Goal: Transaction & Acquisition: Purchase product/service

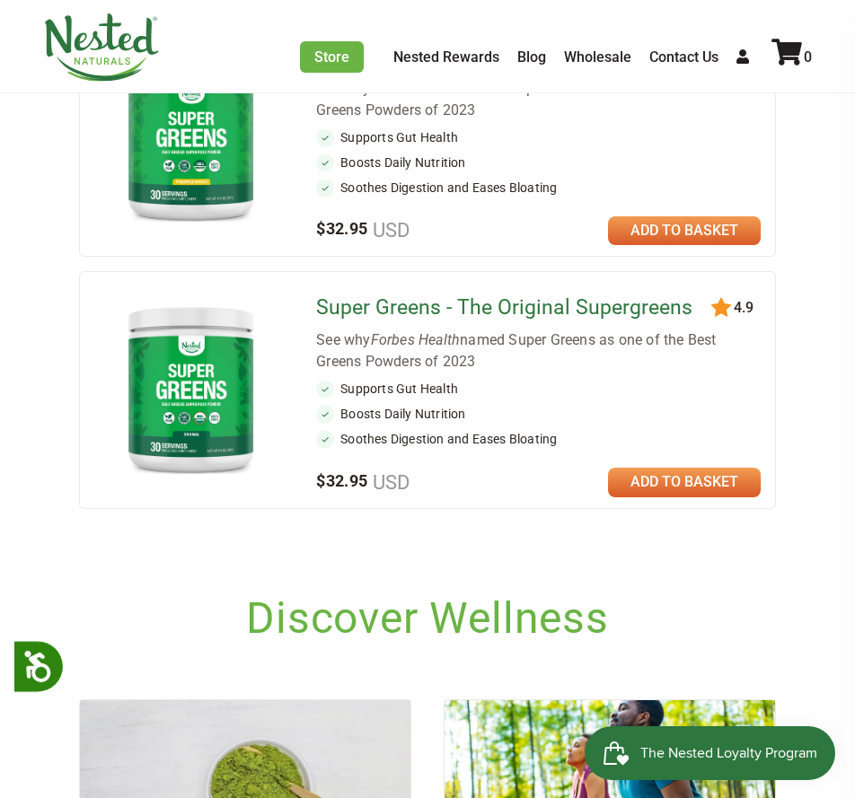
click at [415, 311] on link "Super Greens - The Original Supergreens" at bounding box center [504, 307] width 376 height 24
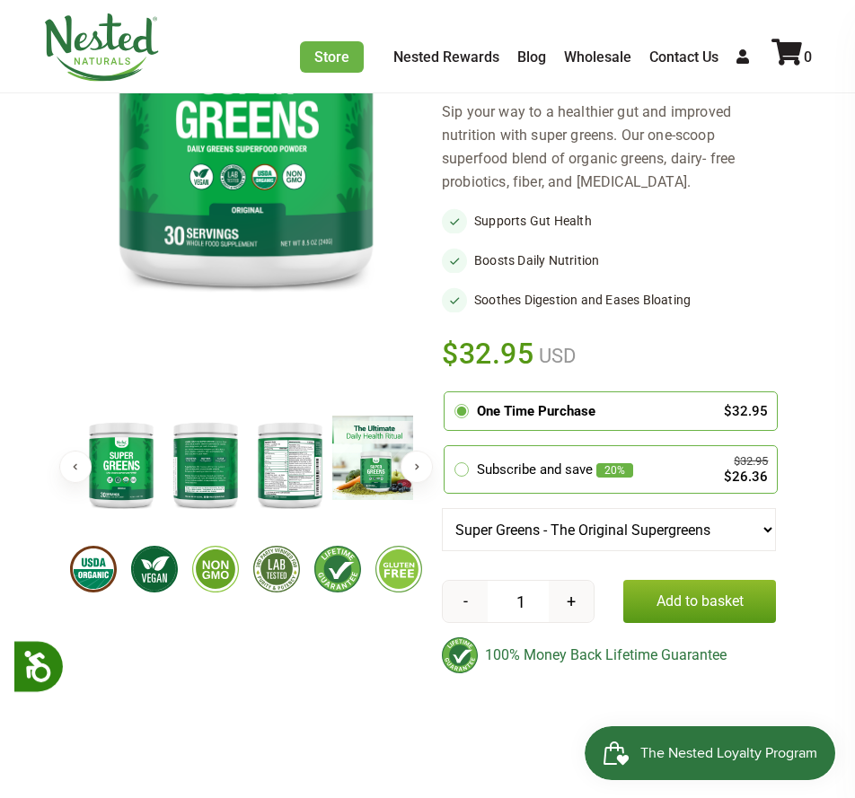
click at [281, 471] on img at bounding box center [290, 464] width 84 height 97
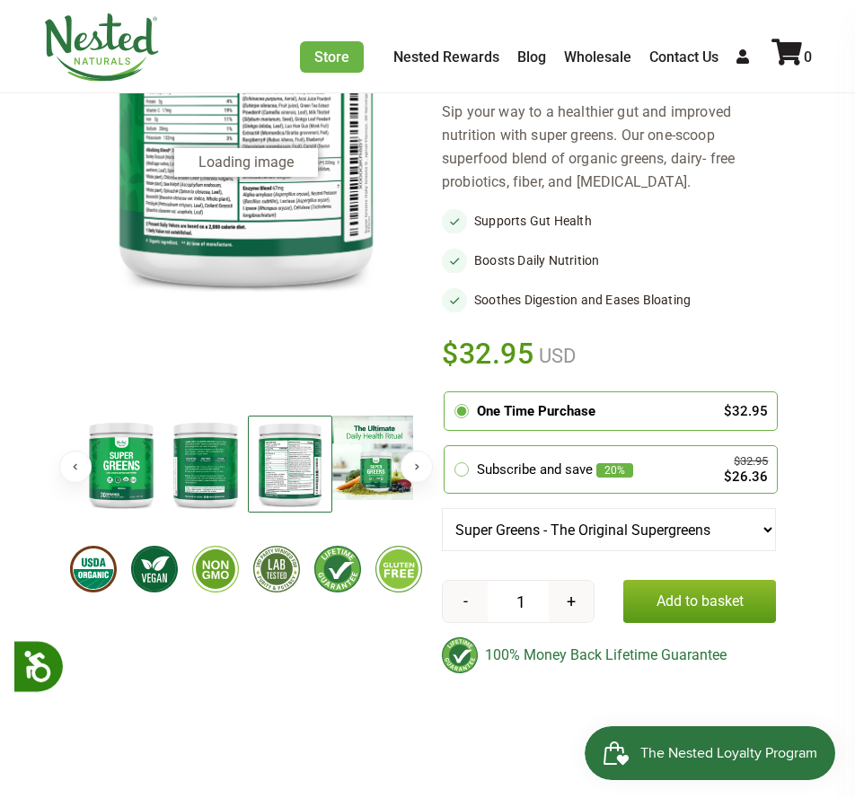
click at [288, 476] on img at bounding box center [290, 464] width 84 height 97
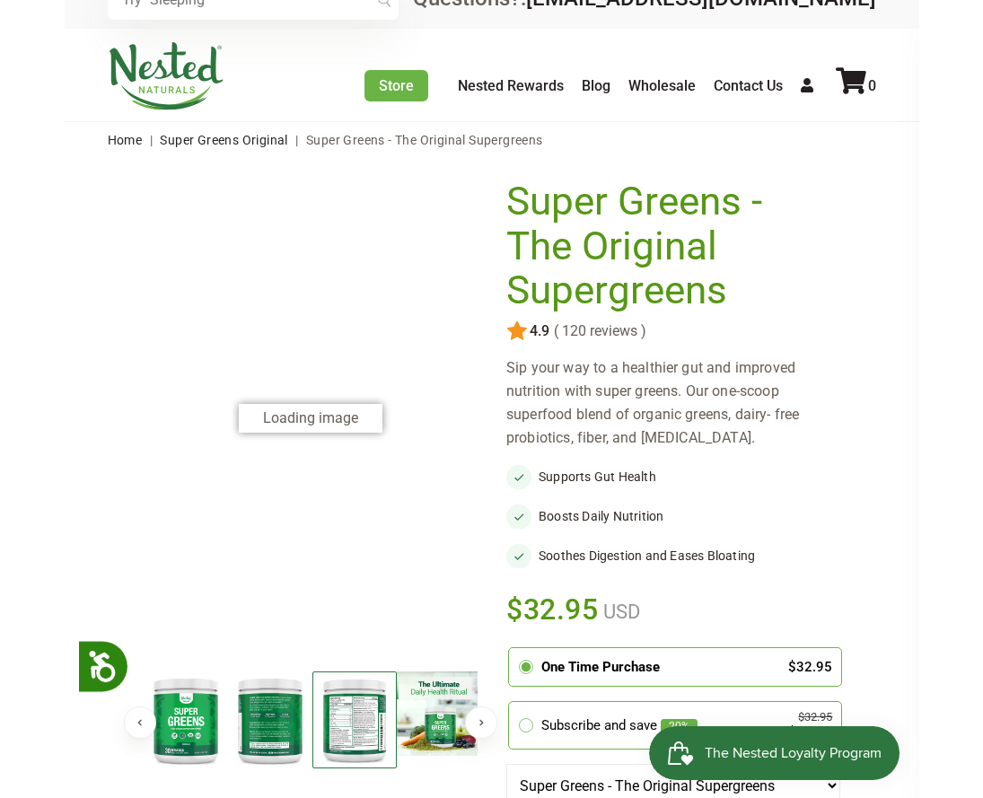
scroll to position [32, 0]
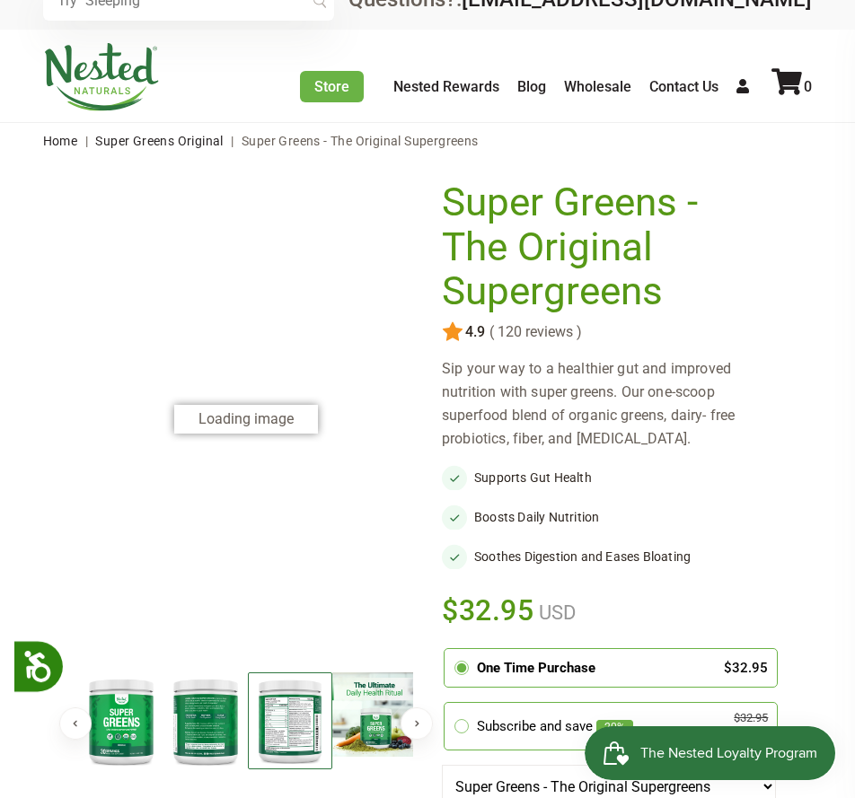
click at [295, 753] on img at bounding box center [290, 721] width 84 height 97
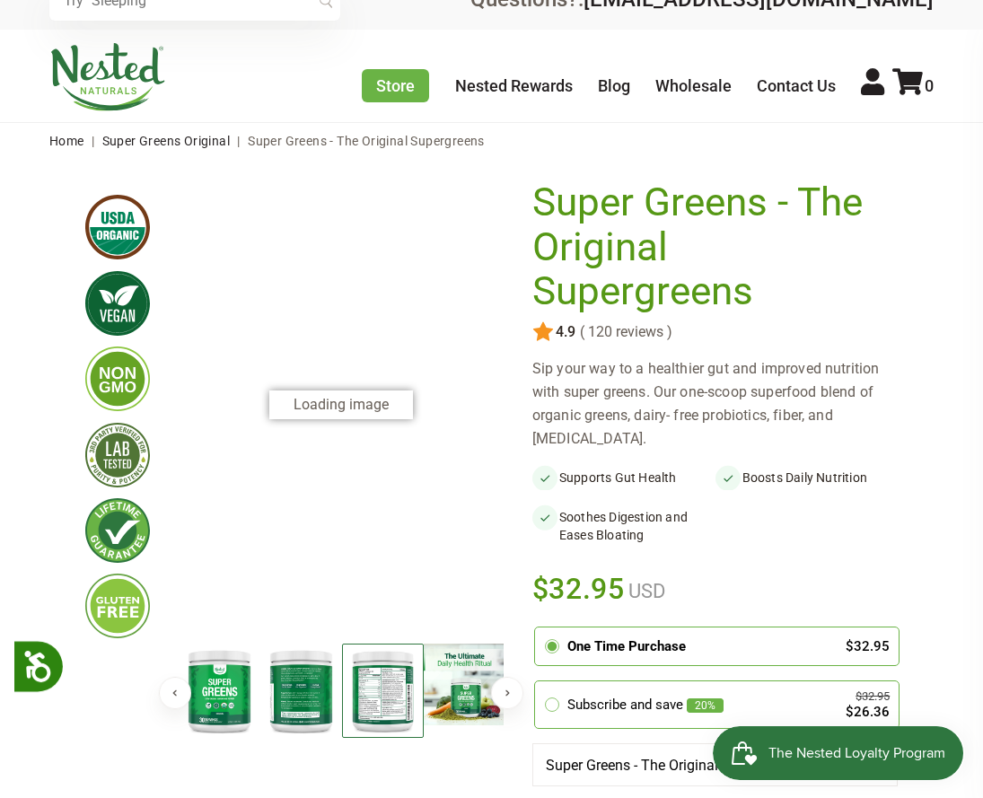
click at [233, 683] on img at bounding box center [220, 691] width 82 height 94
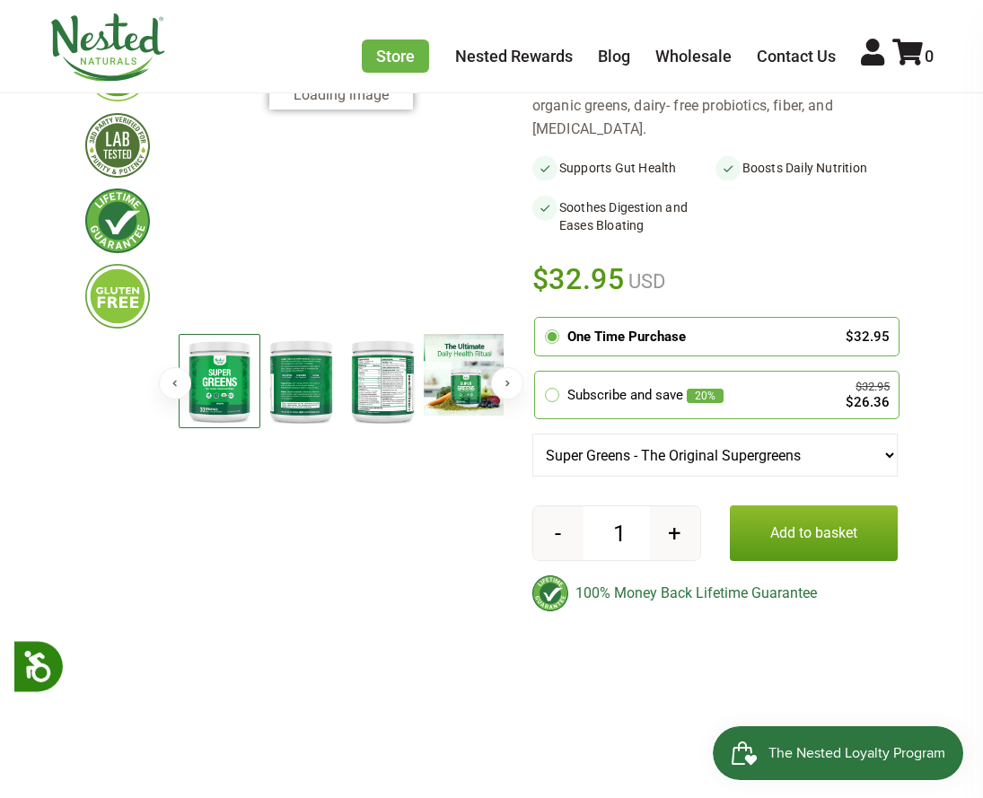
scroll to position [396, 0]
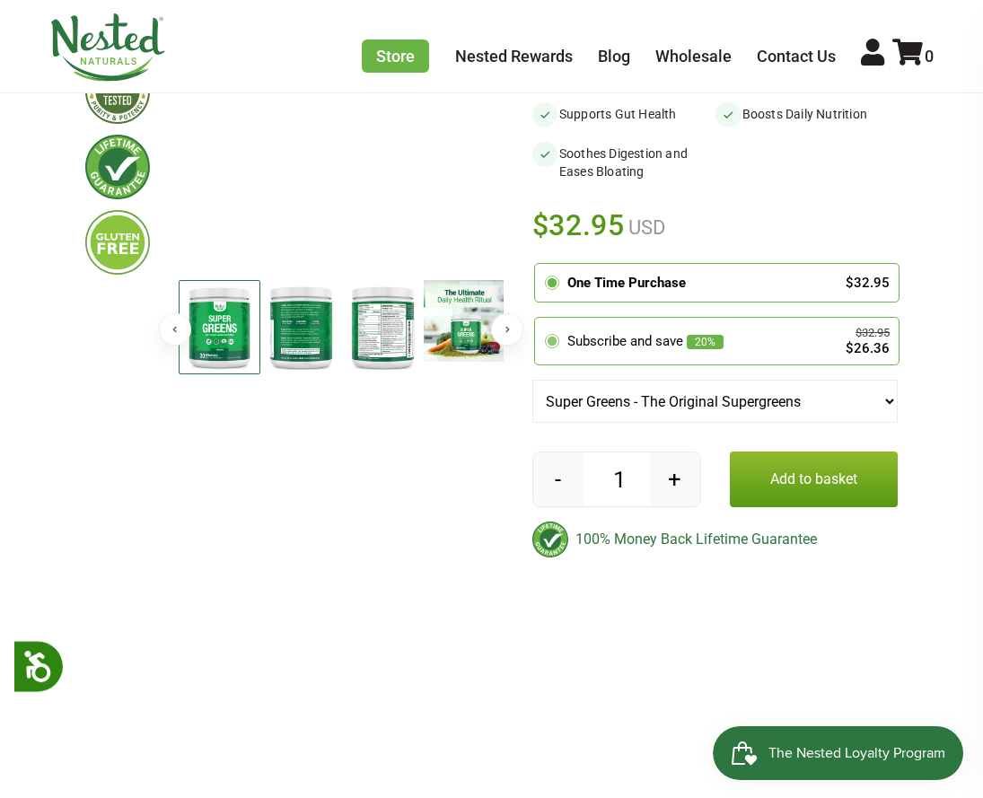
click at [739, 350] on div "Subscribe and save 20%" at bounding box center [695, 341] width 255 height 21
click at [540, 321] on input "radio" at bounding box center [540, 321] width 0 height 0
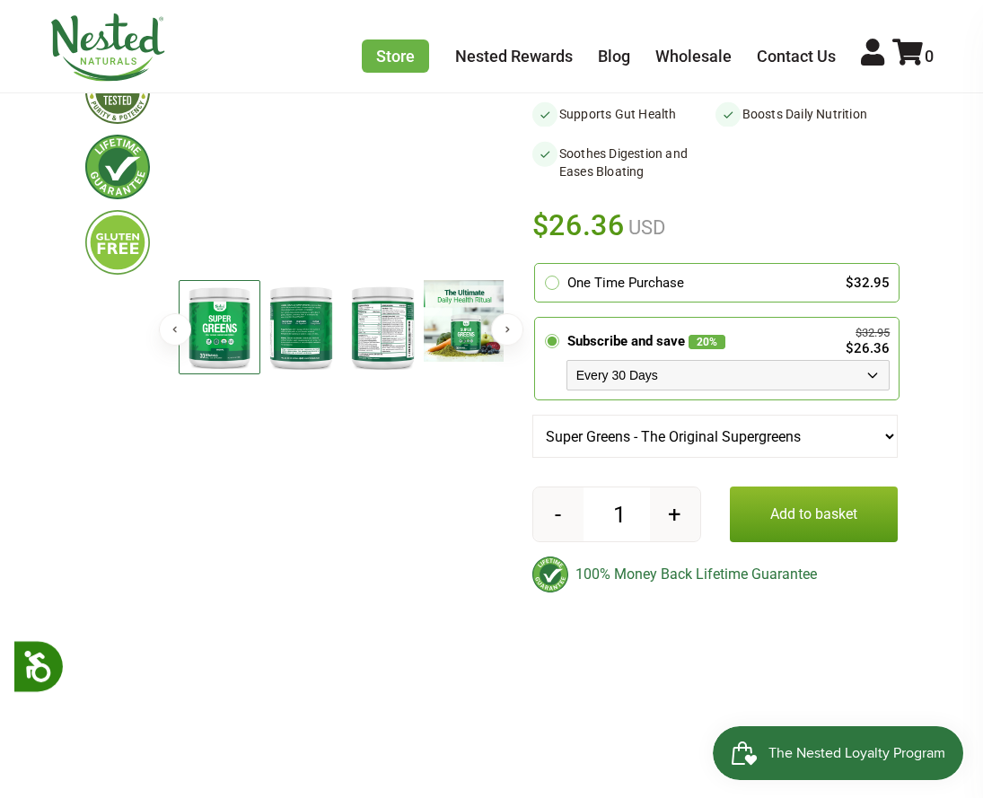
click at [735, 377] on select "Every 30 Days Every 60 Days Every 90 Days" at bounding box center [728, 375] width 323 height 31
click at [567, 360] on select "Every 30 Days Every 60 Days Every 90 Days" at bounding box center [728, 375] width 323 height 31
click at [781, 525] on button "Add to basket" at bounding box center [814, 515] width 169 height 56
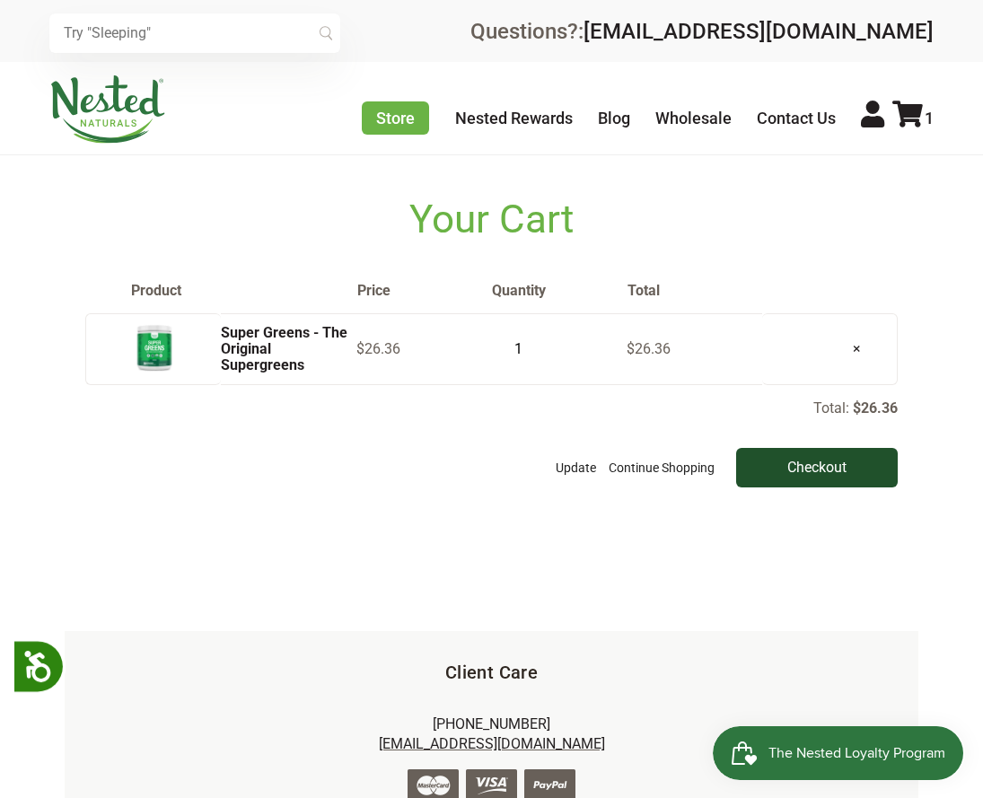
click at [776, 463] on input "Checkout" at bounding box center [817, 468] width 162 height 40
